Goal: Find specific page/section: Find specific page/section

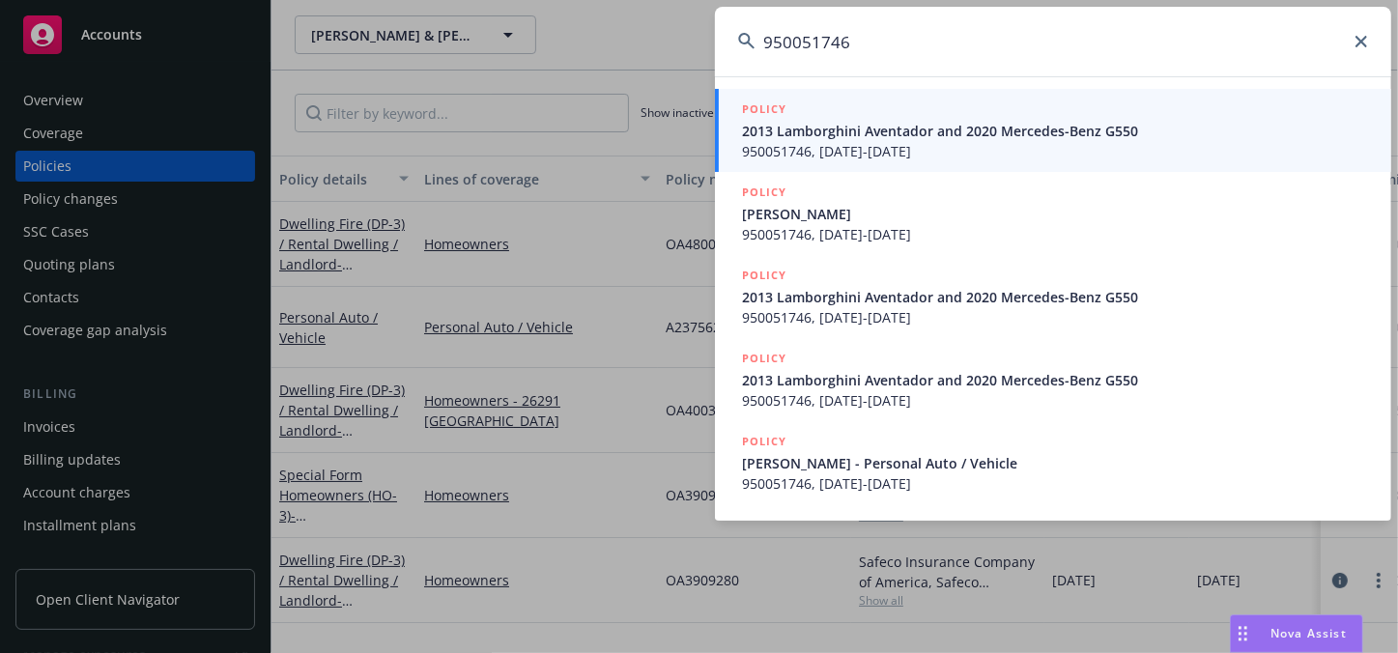
type input "950051746"
click at [891, 142] on span "950051746, [DATE]-[DATE]" at bounding box center [1055, 151] width 626 height 20
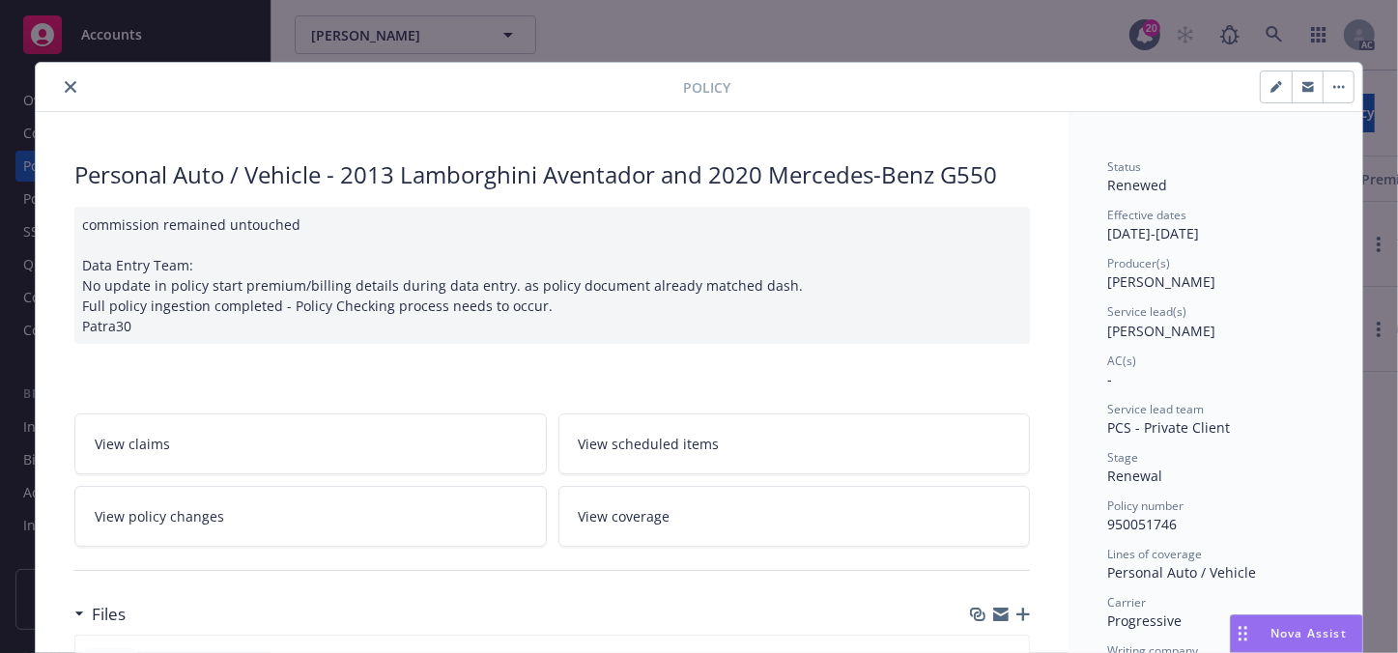
click at [68, 85] on icon "close" at bounding box center [71, 87] width 12 height 12
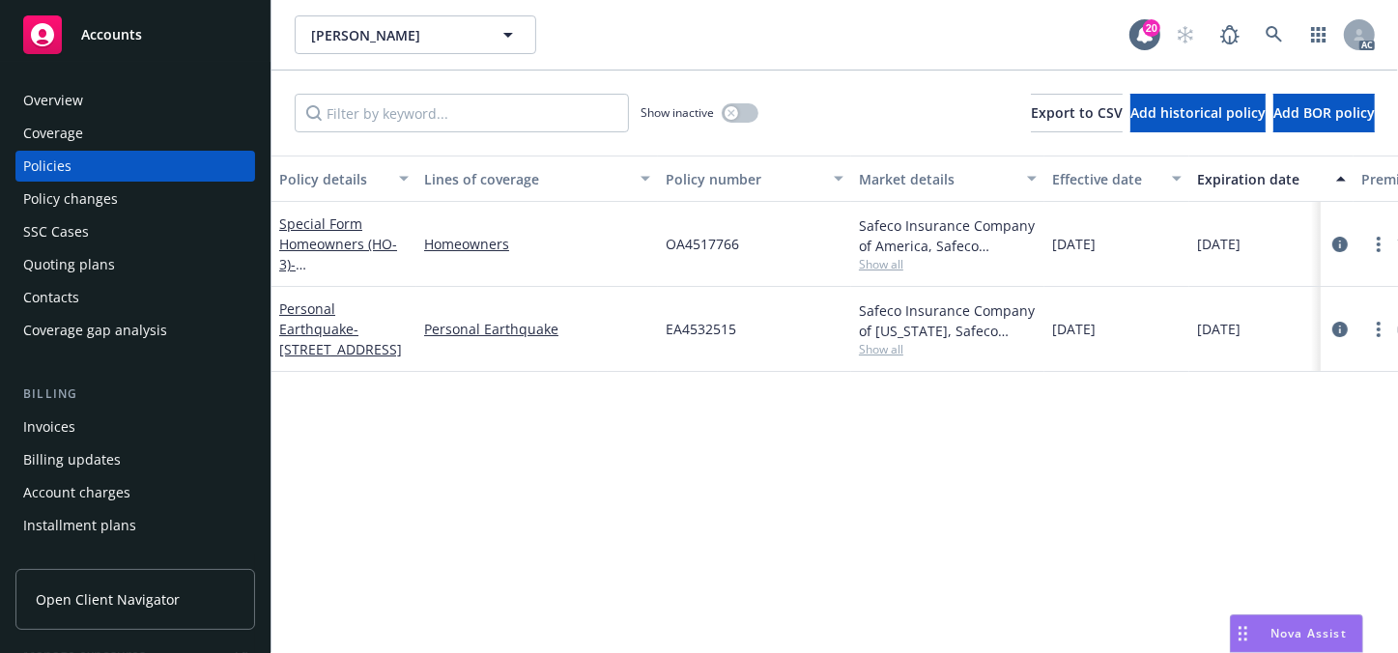
click at [64, 227] on div "SSC Cases" at bounding box center [56, 231] width 66 height 31
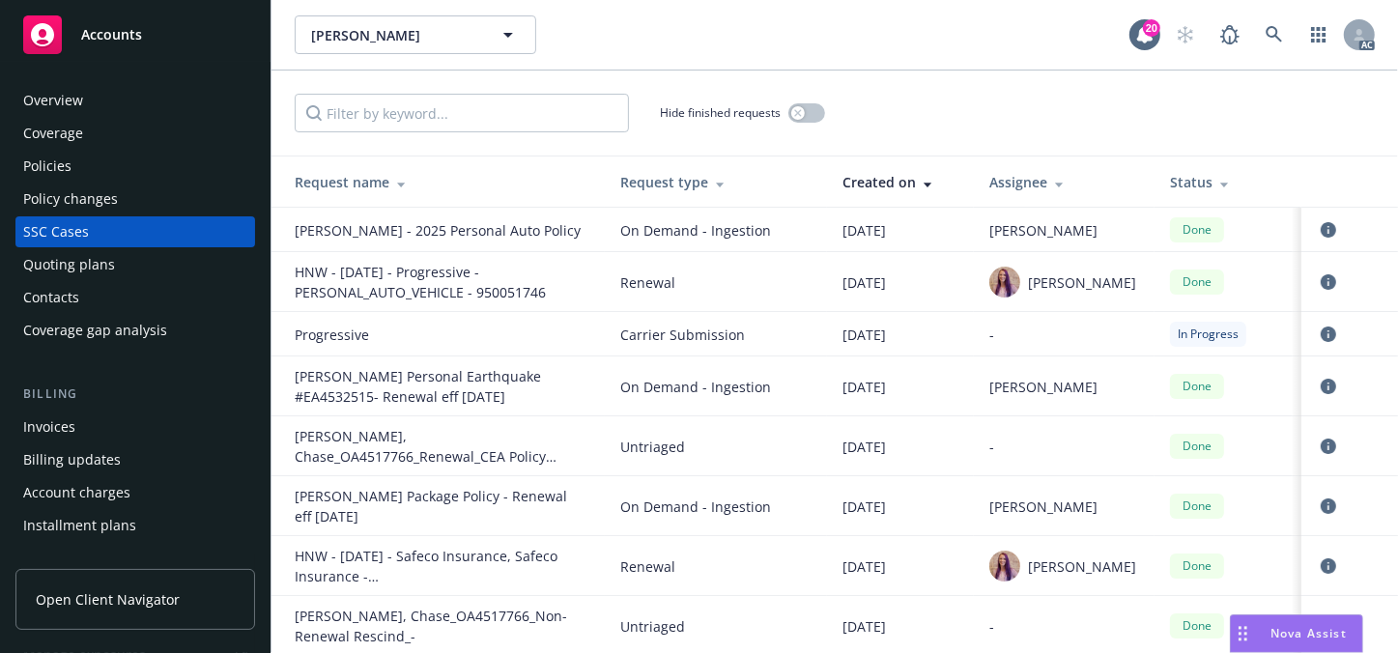
click at [53, 108] on div "Overview" at bounding box center [53, 100] width 60 height 31
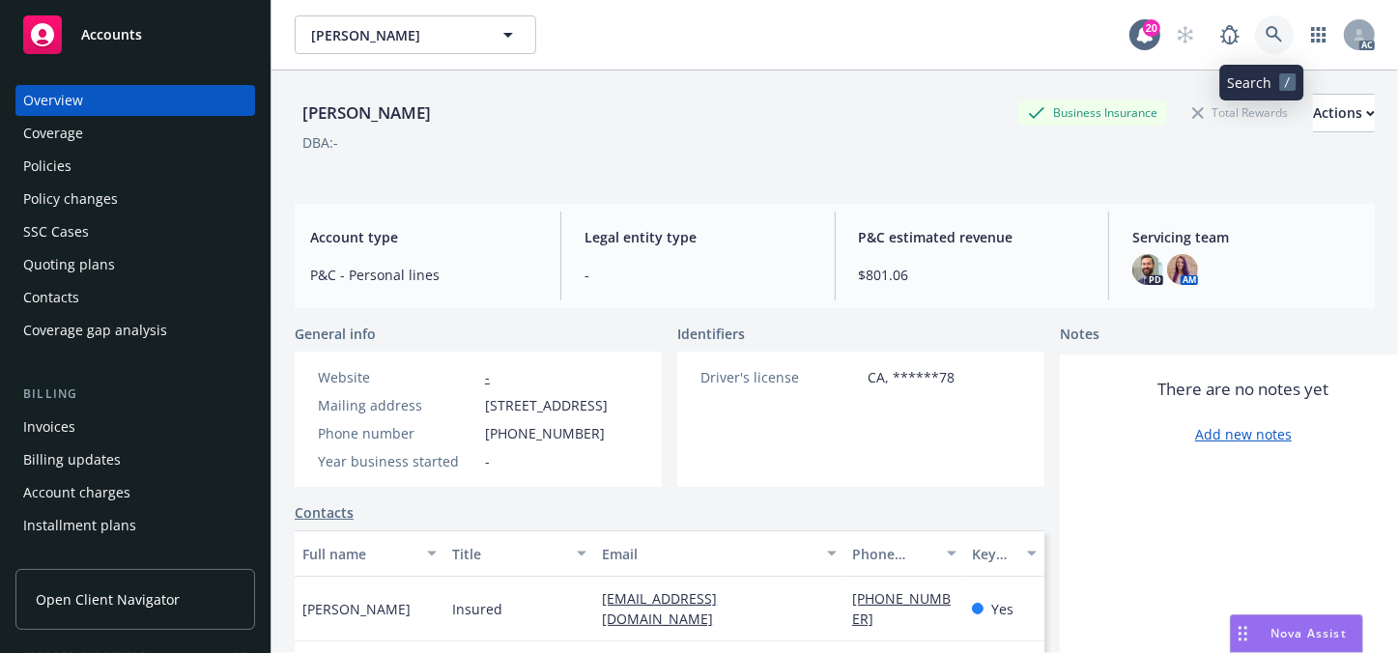
click at [1266, 42] on icon at bounding box center [1274, 34] width 17 height 17
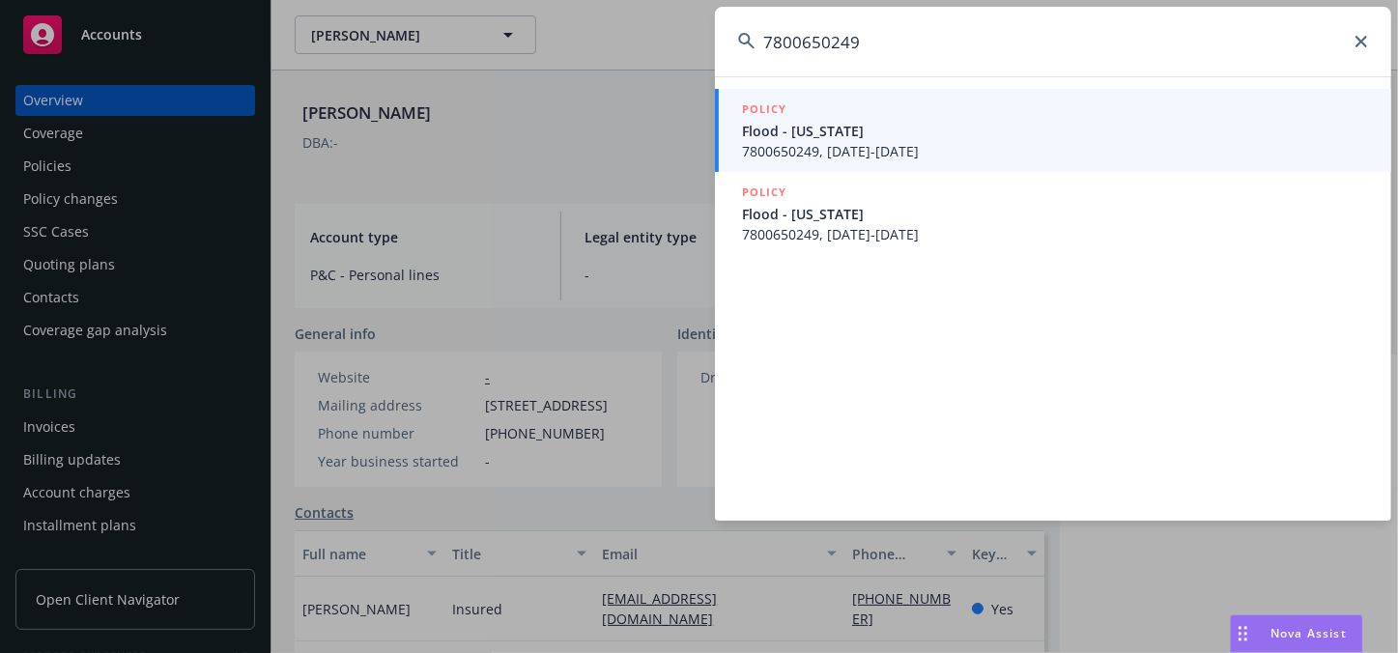
type input "7800650249"
click at [912, 127] on span "Flood - [US_STATE]" at bounding box center [1055, 131] width 626 height 20
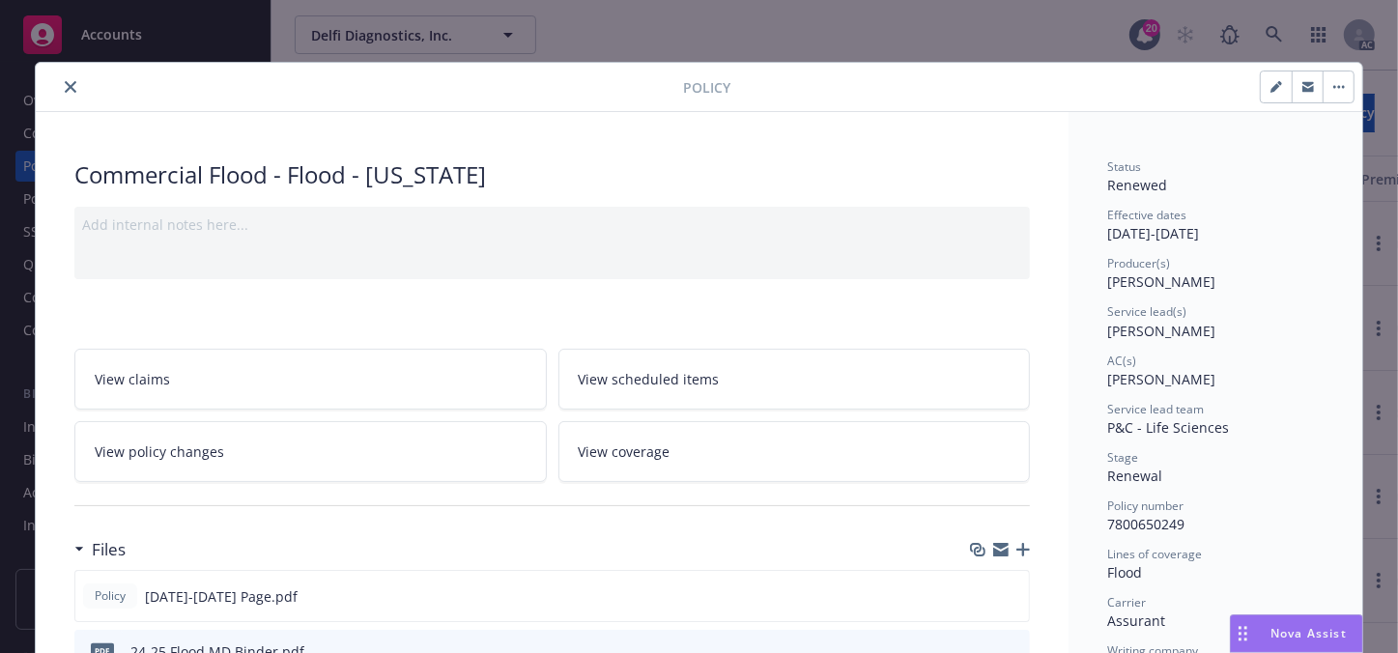
click at [68, 85] on icon "close" at bounding box center [71, 87] width 12 height 12
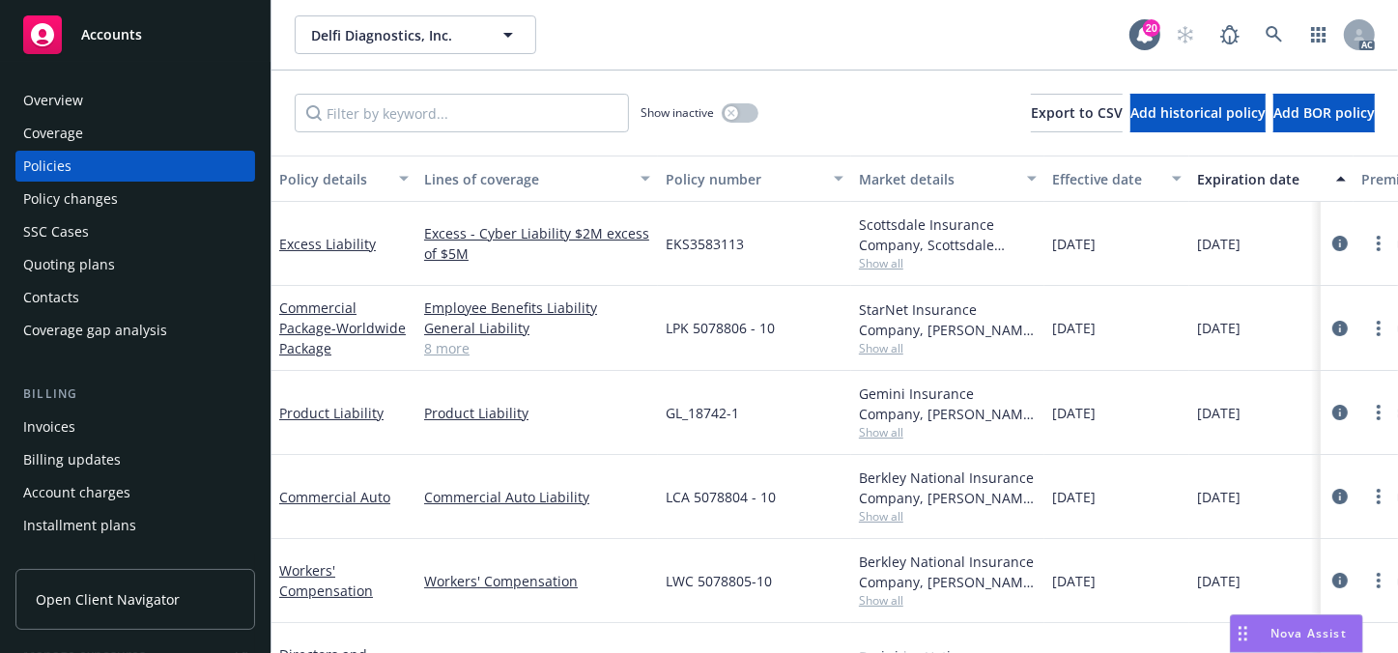
click at [68, 240] on div "SSC Cases" at bounding box center [56, 231] width 66 height 31
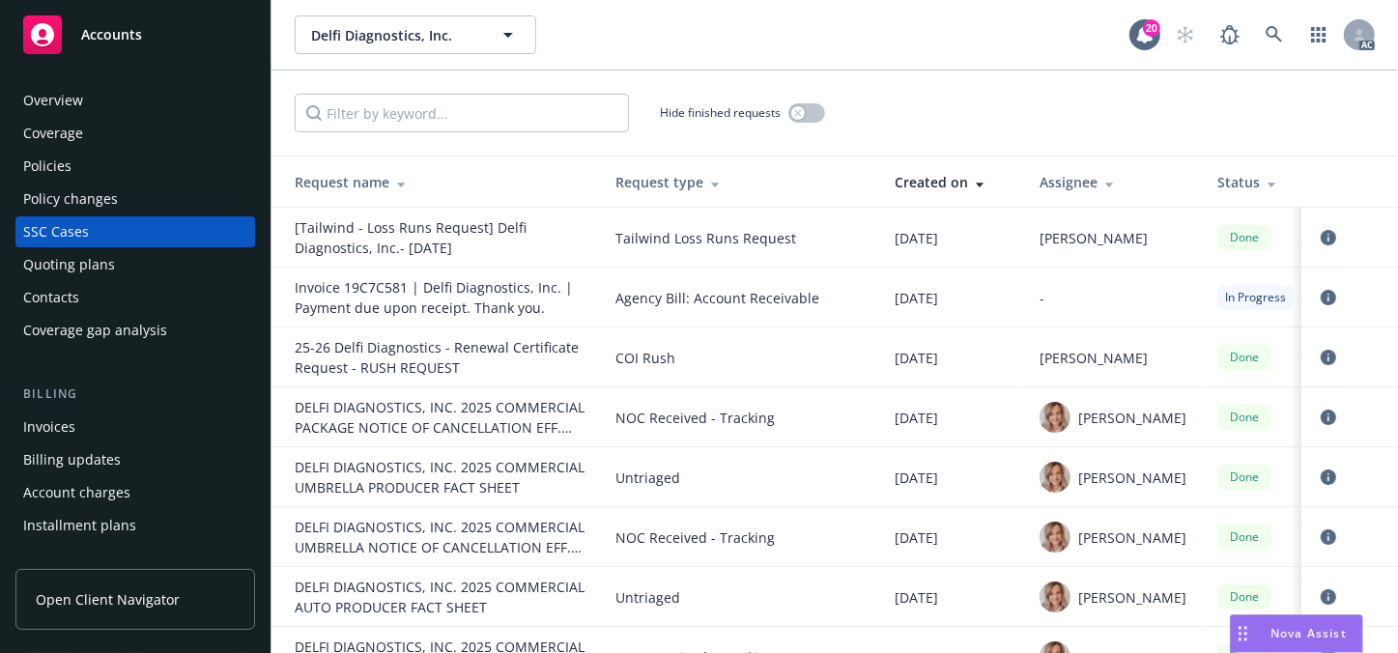
click at [64, 176] on div "Policies" at bounding box center [47, 166] width 48 height 31
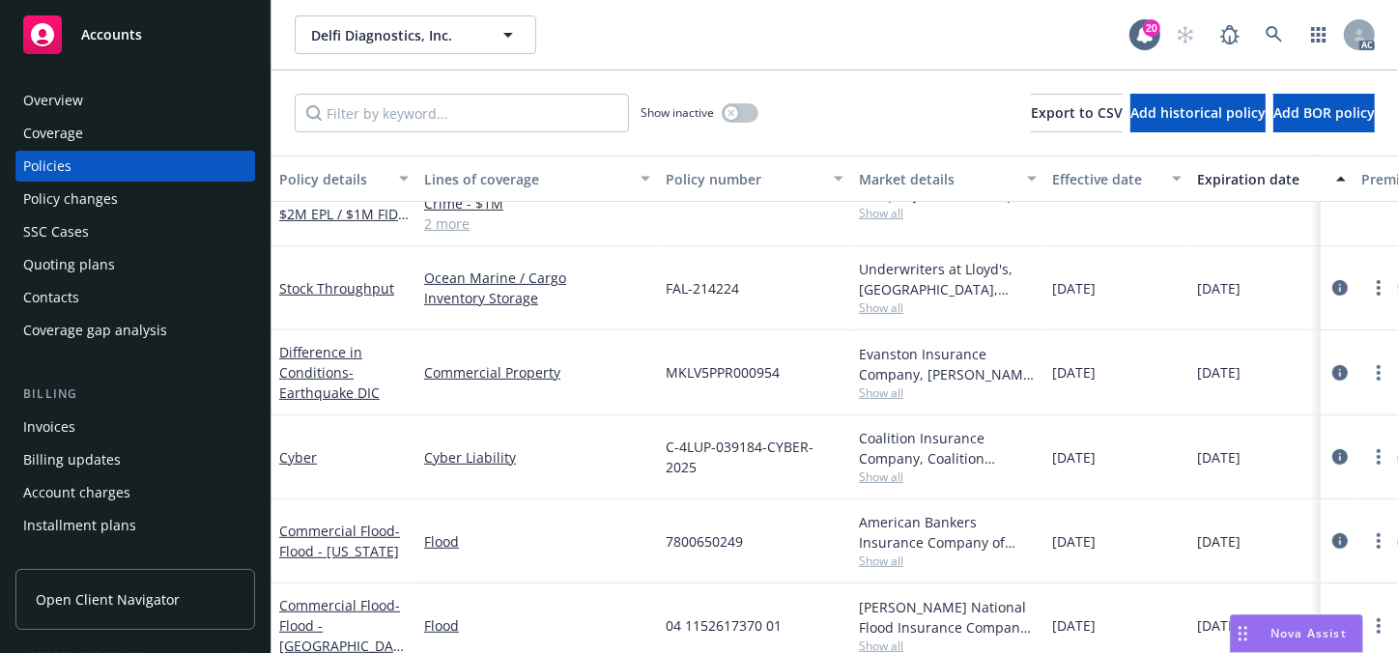
scroll to position [546, 0]
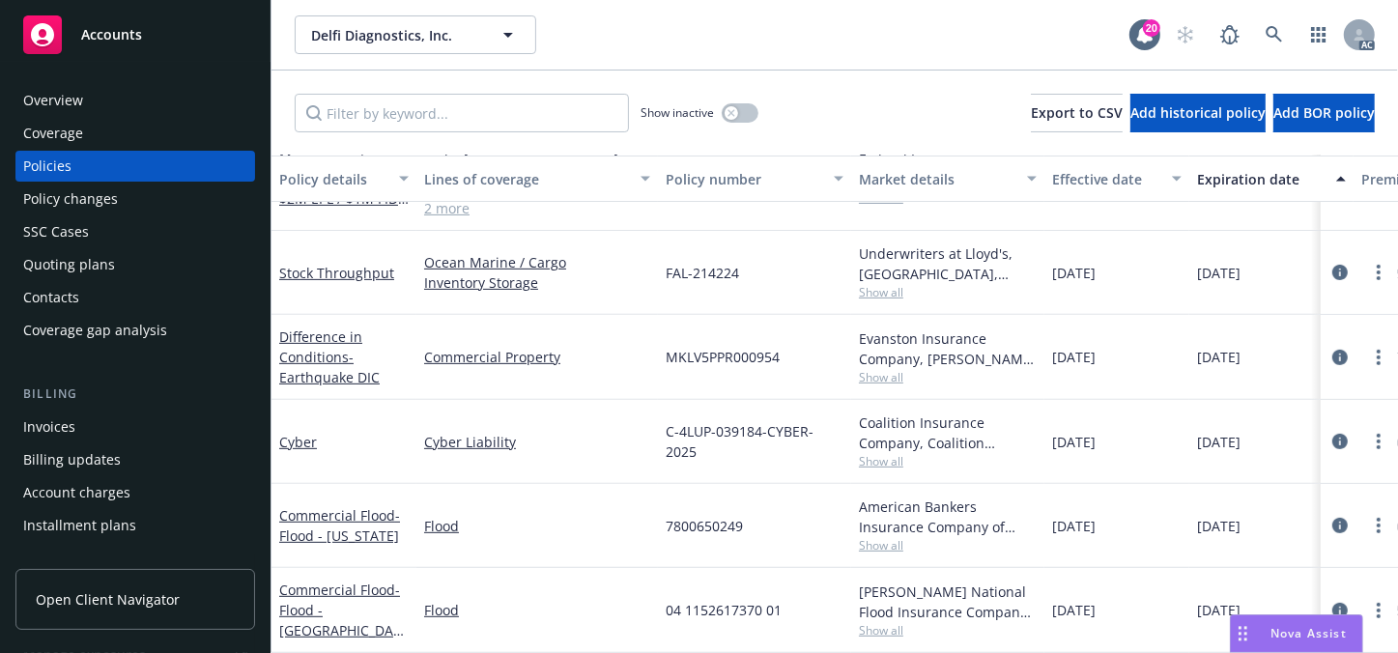
click at [63, 107] on div "Overview" at bounding box center [53, 100] width 60 height 31
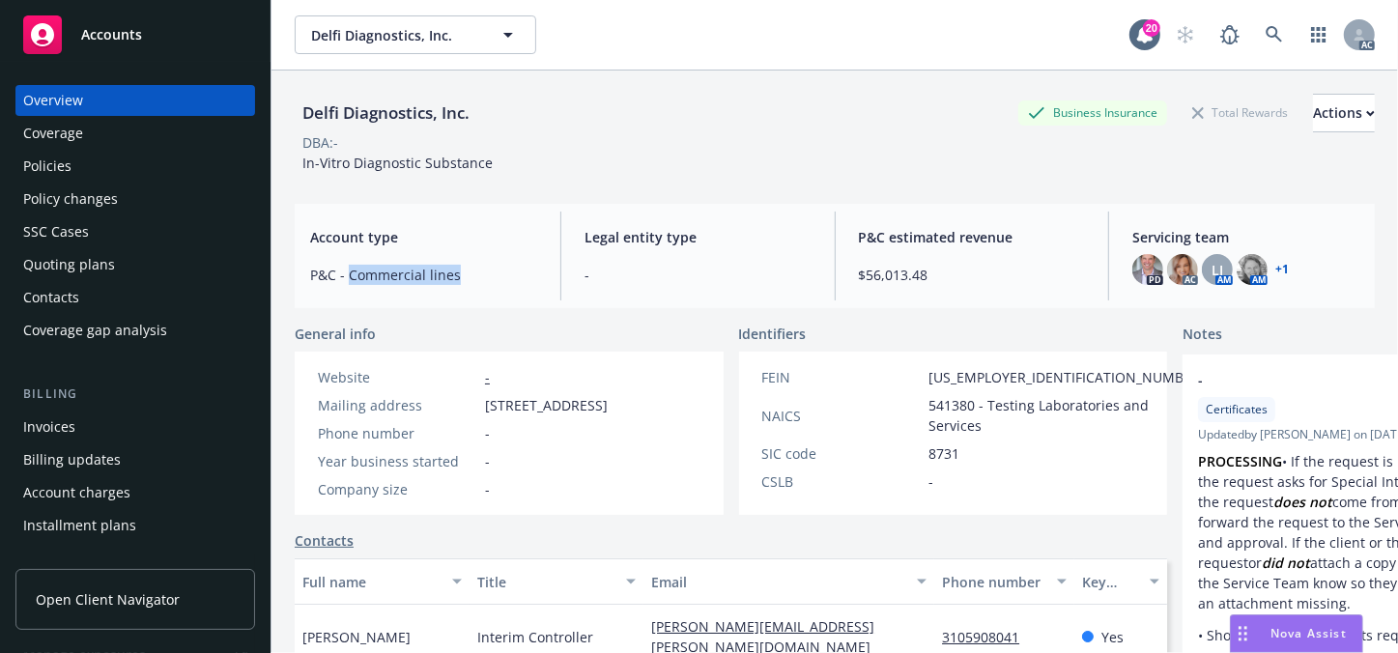
drag, startPoint x: 350, startPoint y: 278, endPoint x: 453, endPoint y: 271, distance: 103.7
click at [453, 271] on span "P&C - Commercial lines" at bounding box center [423, 275] width 227 height 20
copy span "Commercial lines"
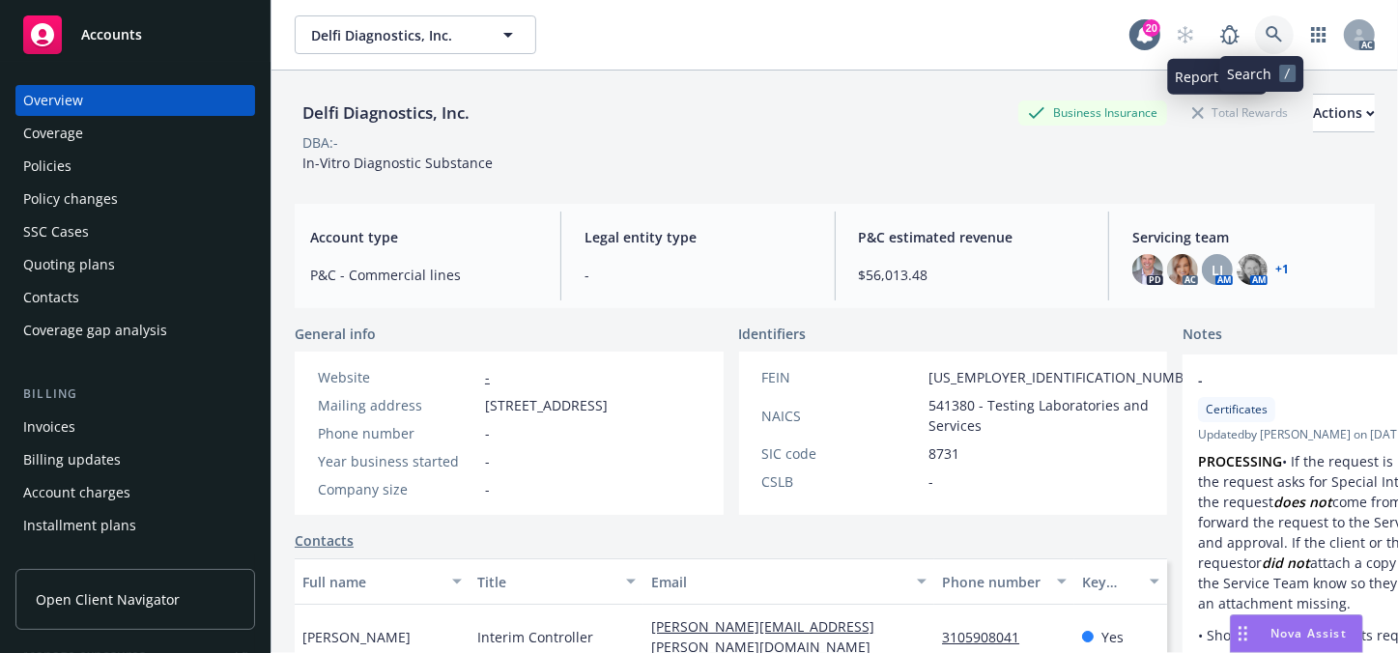
click at [1266, 35] on icon at bounding box center [1274, 34] width 17 height 17
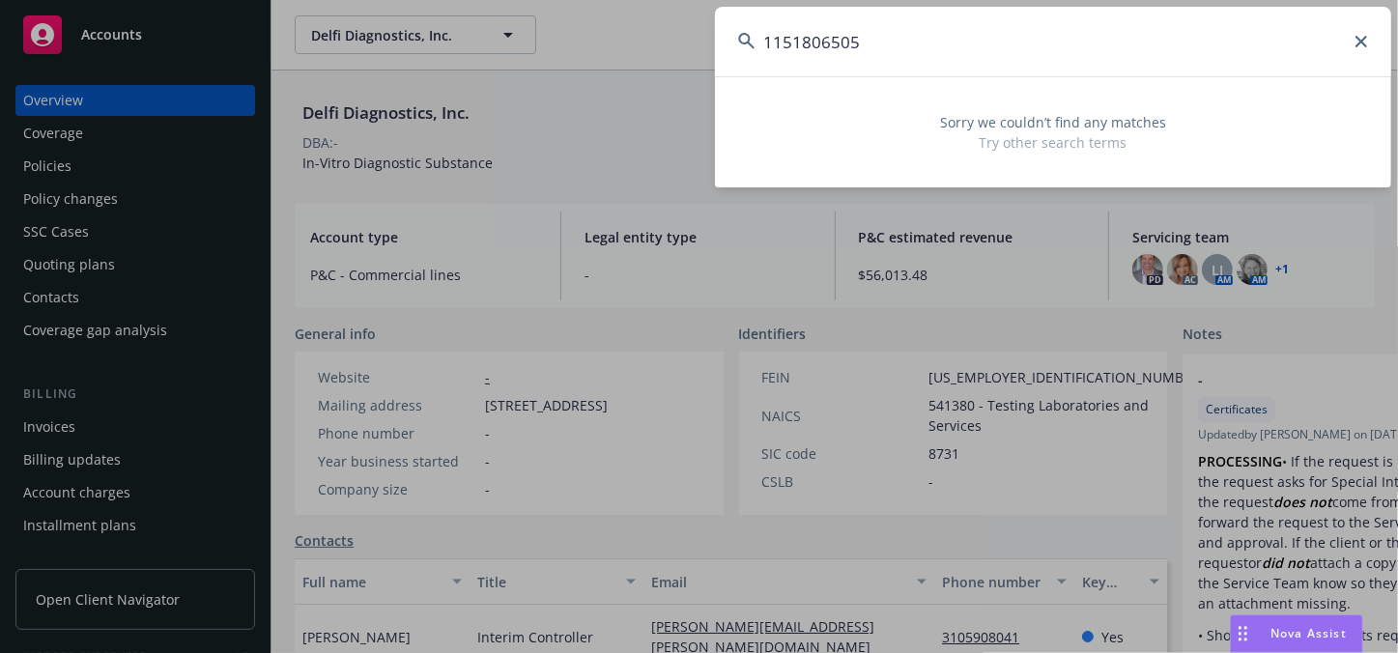
type input "1151806505"
